Goal: Use online tool/utility

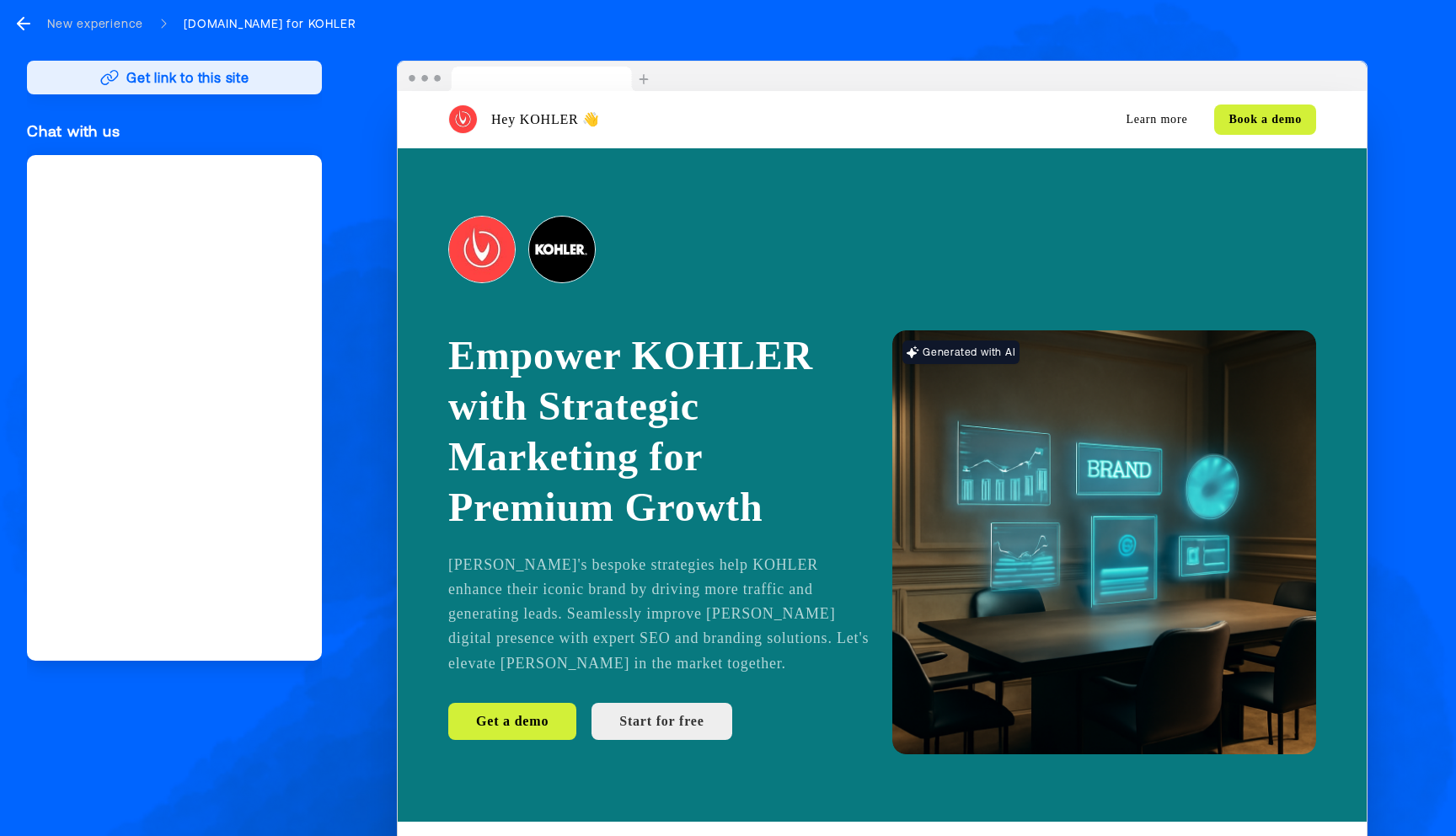
click at [170, 77] on button "Get link to this site" at bounding box center [174, 77] width 295 height 34
